Goal: Find specific page/section: Find specific page/section

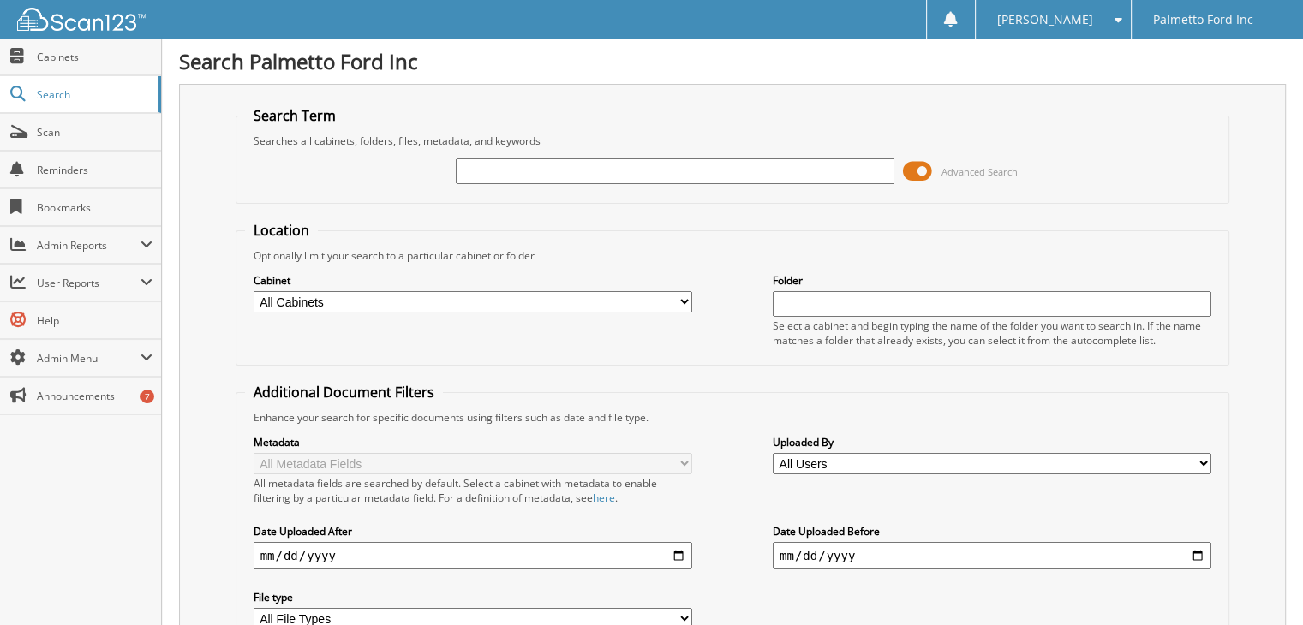
click at [639, 169] on input "text" at bounding box center [675, 171] width 439 height 26
type input "566376"
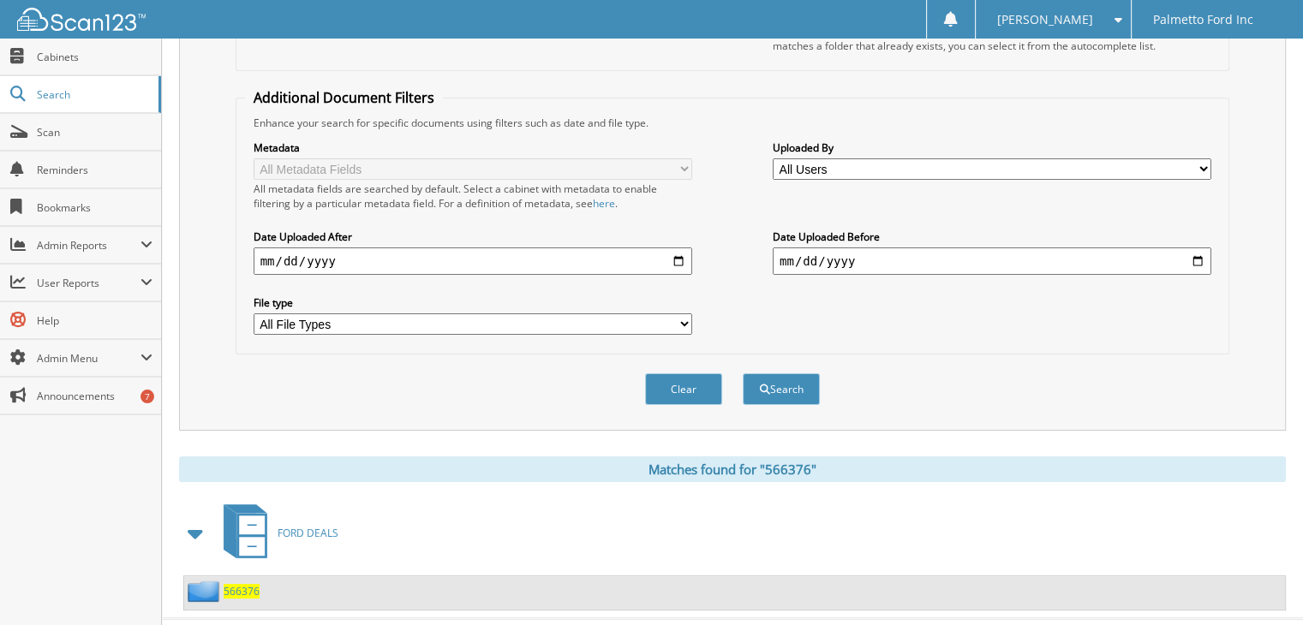
scroll to position [315, 0]
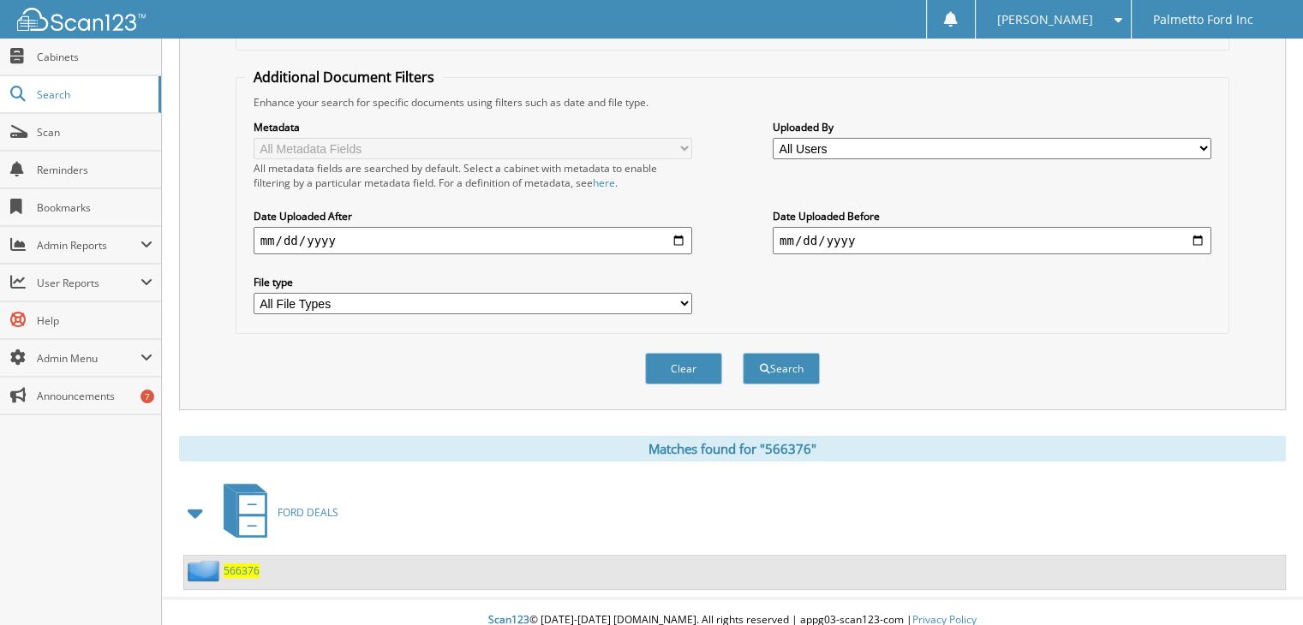
click at [245, 564] on span "566376" at bounding box center [242, 571] width 36 height 15
